Goal: Entertainment & Leisure: Consume media (video, audio)

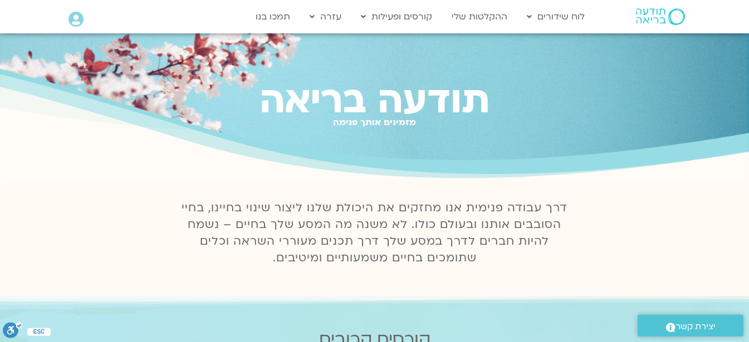
click at [72, 16] on icon at bounding box center [75, 20] width 15 height 16
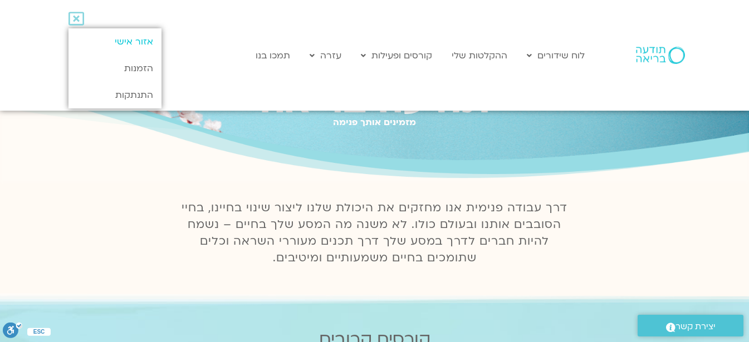
click at [112, 40] on link "אזור אישי" at bounding box center [114, 41] width 93 height 27
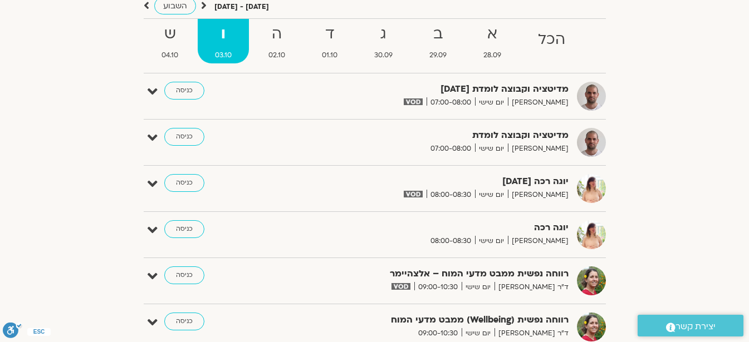
scroll to position [134, 0]
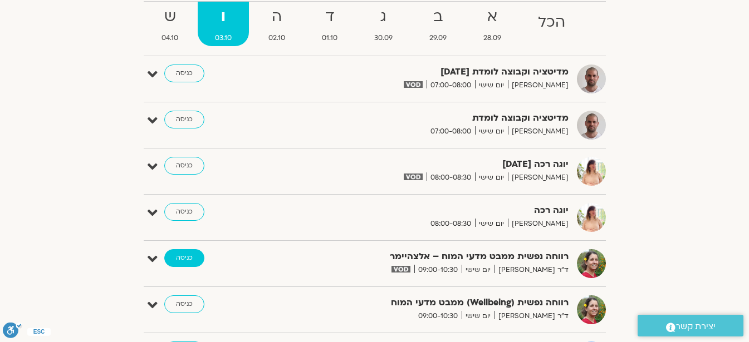
click at [181, 259] on link "כניסה" at bounding box center [184, 258] width 40 height 18
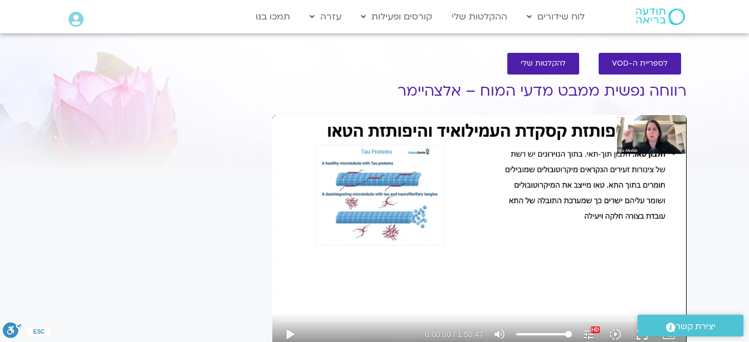
click at [642, 333] on link ".st0{fill:#FFFFFF;} יצירת קשר" at bounding box center [690, 326] width 106 height 22
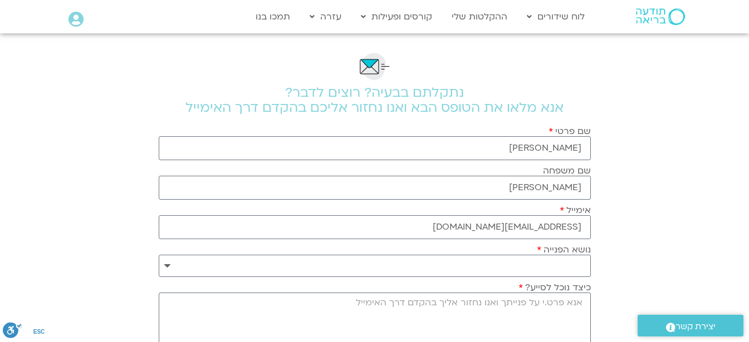
click at [77, 15] on icon at bounding box center [75, 20] width 15 height 16
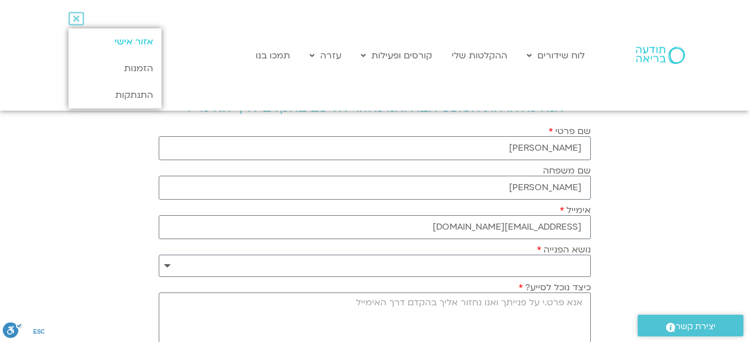
click at [104, 38] on link "אזור אישי" at bounding box center [114, 41] width 93 height 27
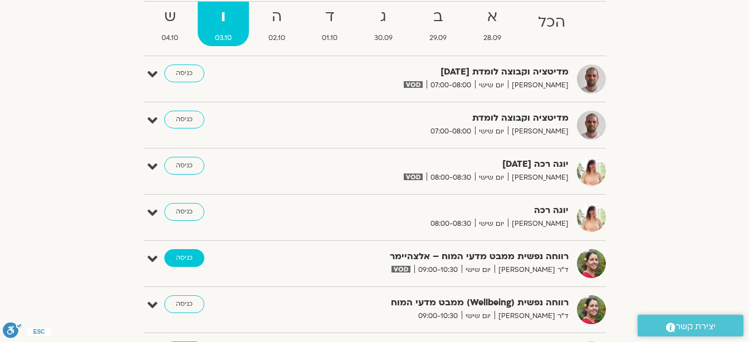
click at [185, 258] on link "כניסה" at bounding box center [184, 258] width 40 height 18
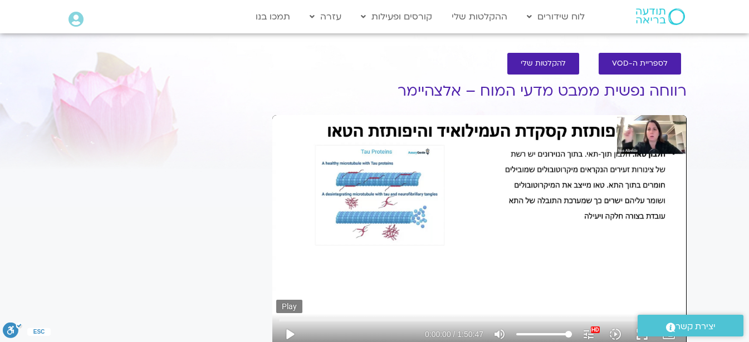
click at [285, 334] on button "play_arrow" at bounding box center [289, 334] width 27 height 27
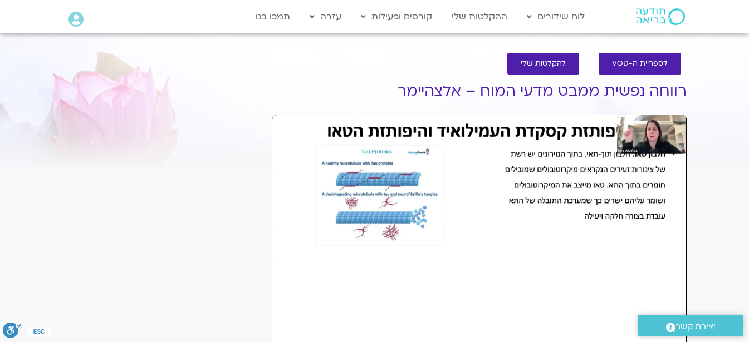
click at [634, 333] on div ".st0{fill:#FFFFFF;} יצירת קשר" at bounding box center [690, 325] width 117 height 33
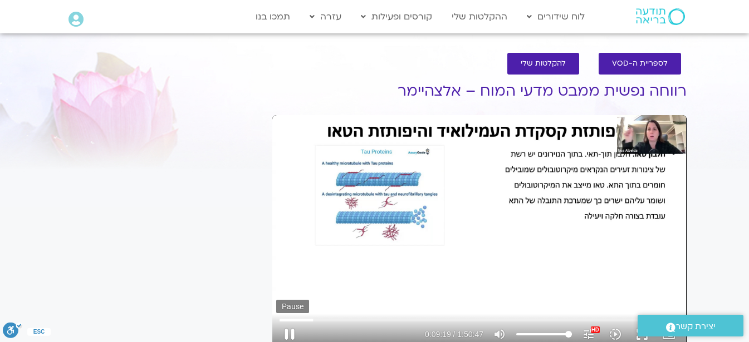
click at [292, 333] on button "pause" at bounding box center [289, 334] width 27 height 27
click at [290, 336] on button "play_arrow" at bounding box center [289, 334] width 27 height 27
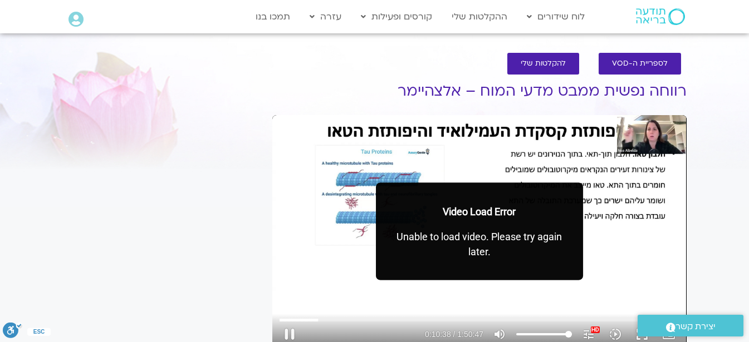
type input "638.98587"
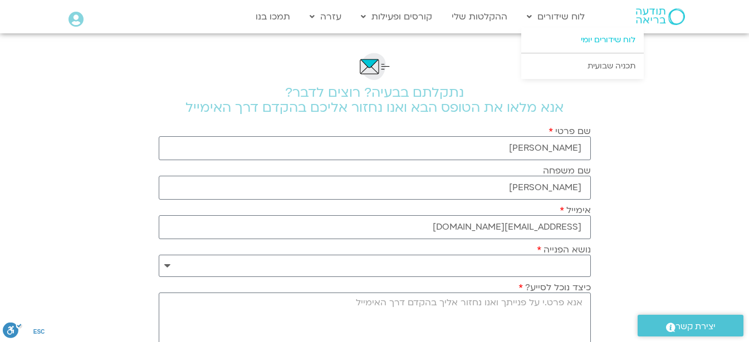
click at [575, 41] on link "לוח שידורים יומי" at bounding box center [582, 40] width 122 height 26
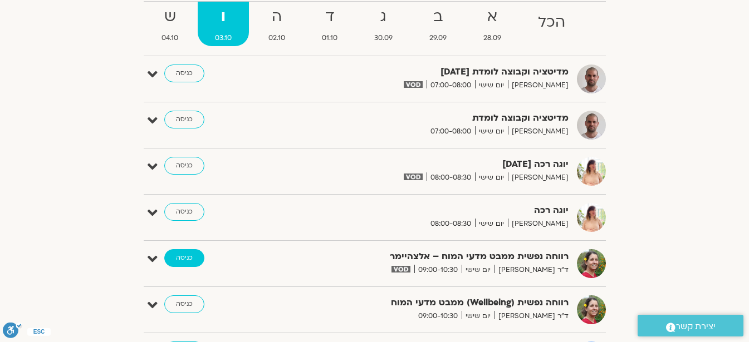
click at [183, 258] on link "כניסה" at bounding box center [184, 258] width 40 height 18
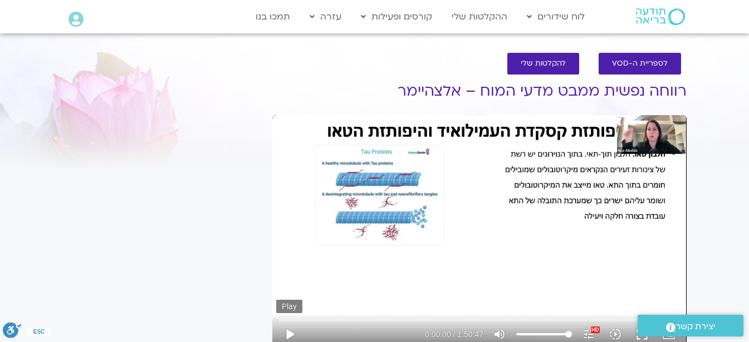
click at [286, 333] on button "play_arrow" at bounding box center [289, 334] width 27 height 27
click at [304, 321] on input "Seek" at bounding box center [478, 320] width 399 height 7
click at [324, 320] on input "Seek" at bounding box center [478, 320] width 399 height 7
click at [318, 320] on input "Seek" at bounding box center [478, 320] width 399 height 7
click at [292, 332] on button "pause" at bounding box center [289, 334] width 27 height 27
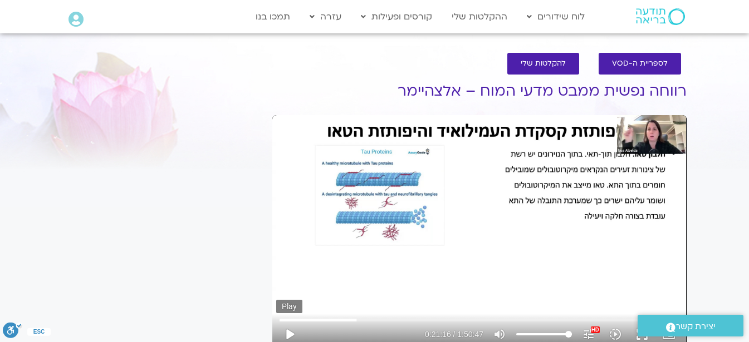
click at [287, 333] on button "play_arrow" at bounding box center [289, 334] width 27 height 27
type input "1278.196547"
